Goal: Information Seeking & Learning: Learn about a topic

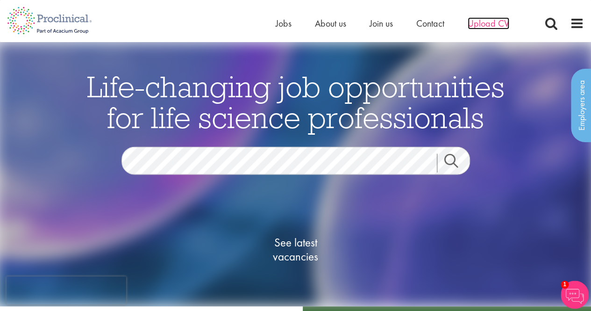
click at [504, 24] on span "Upload CV" at bounding box center [488, 23] width 42 height 12
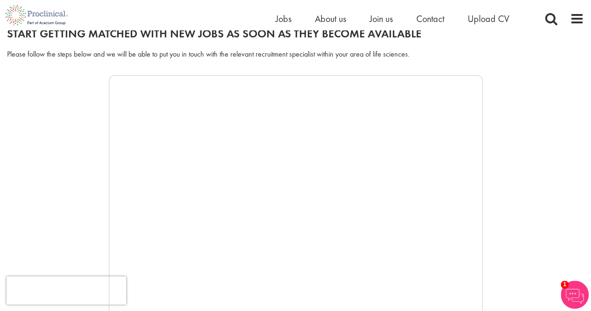
scroll to position [140, 0]
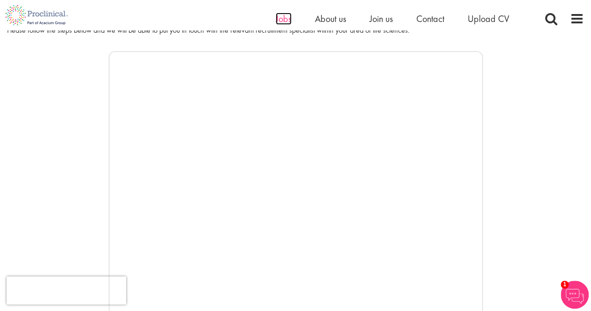
click at [279, 17] on span "Jobs" at bounding box center [284, 19] width 16 height 12
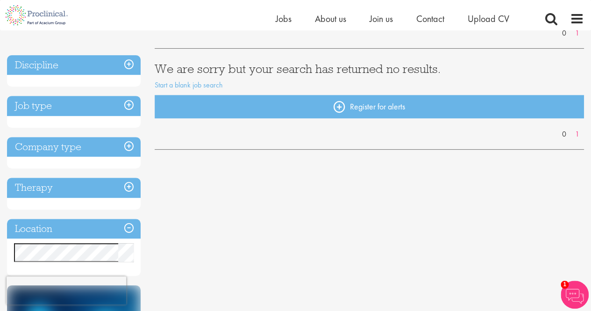
scroll to position [234, 0]
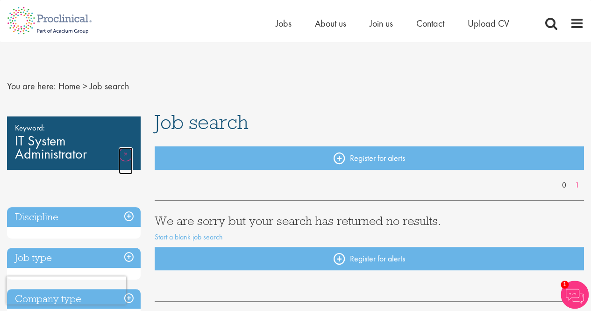
click at [125, 156] on link "Remove" at bounding box center [126, 160] width 14 height 27
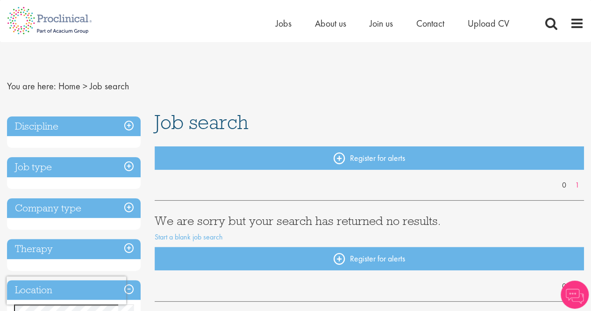
click at [133, 125] on h3 "Discipline" at bounding box center [74, 126] width 134 height 20
click at [91, 127] on h3 "Discipline" at bounding box center [74, 126] width 134 height 20
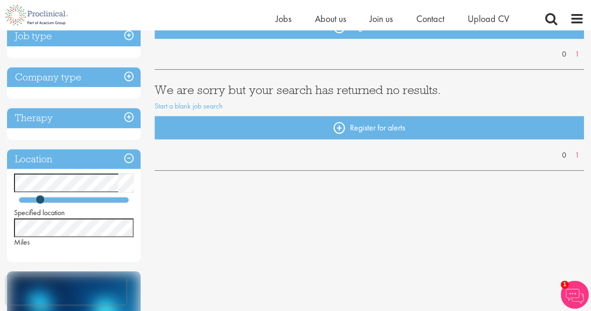
scroll to position [93, 0]
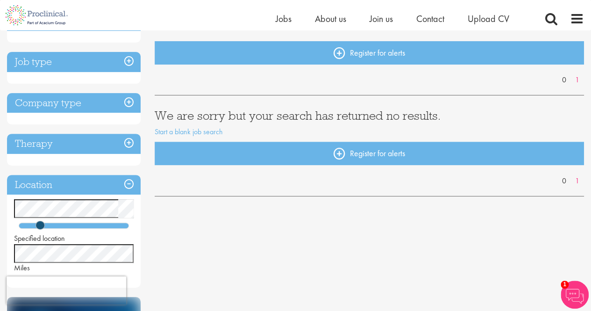
click at [65, 105] on h3 "Company type" at bounding box center [74, 103] width 134 height 20
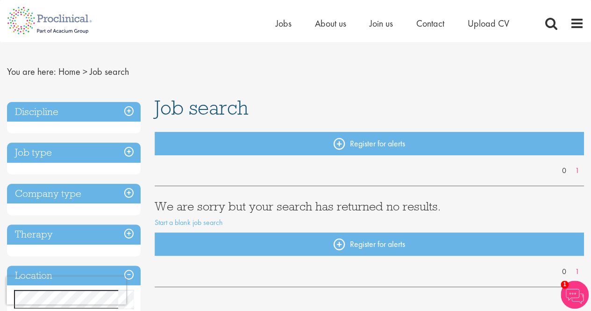
scroll to position [0, 0]
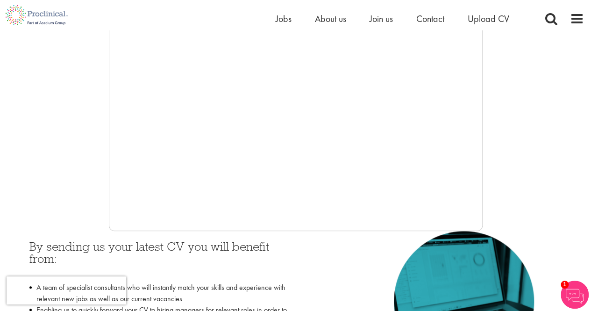
scroll to position [313, 0]
